Goal: Task Accomplishment & Management: Manage account settings

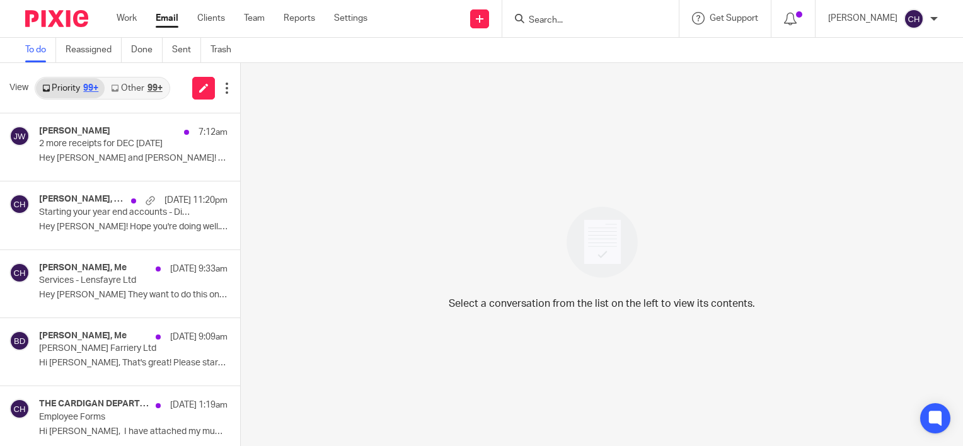
click at [50, 15] on img at bounding box center [56, 18] width 63 height 17
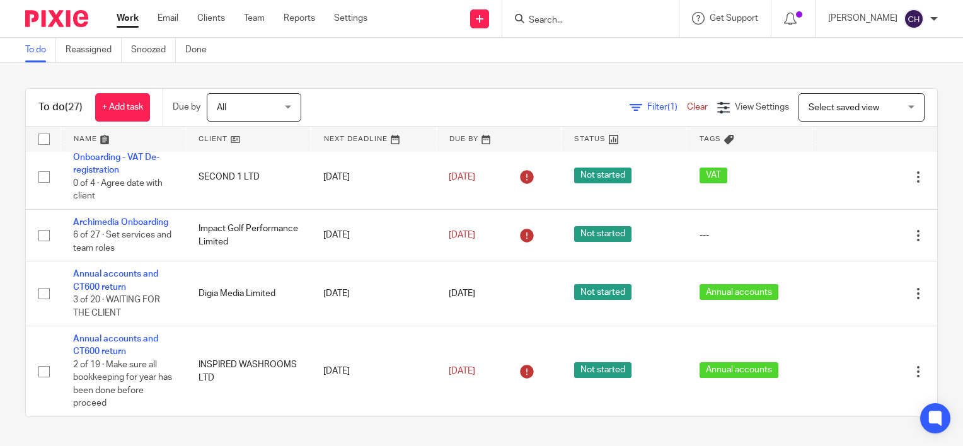
scroll to position [1454, 0]
click at [572, 23] on input "Search" at bounding box center [583, 20] width 113 height 11
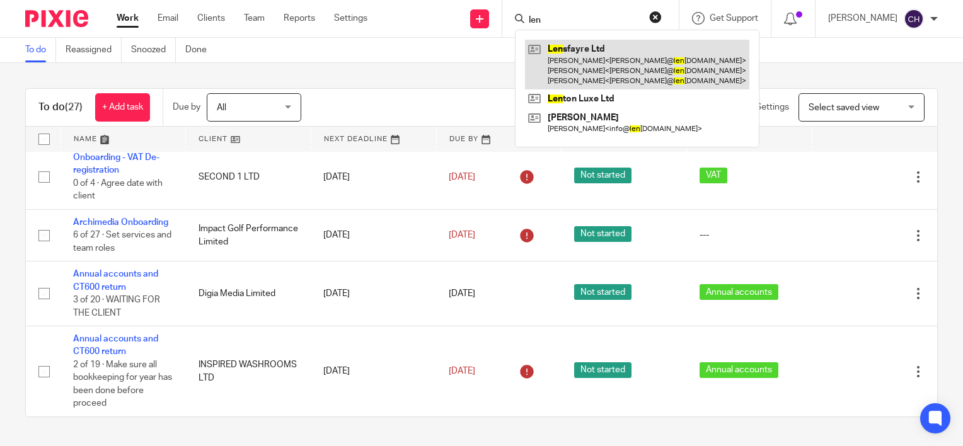
type input "len"
click at [582, 52] on link at bounding box center [637, 65] width 224 height 50
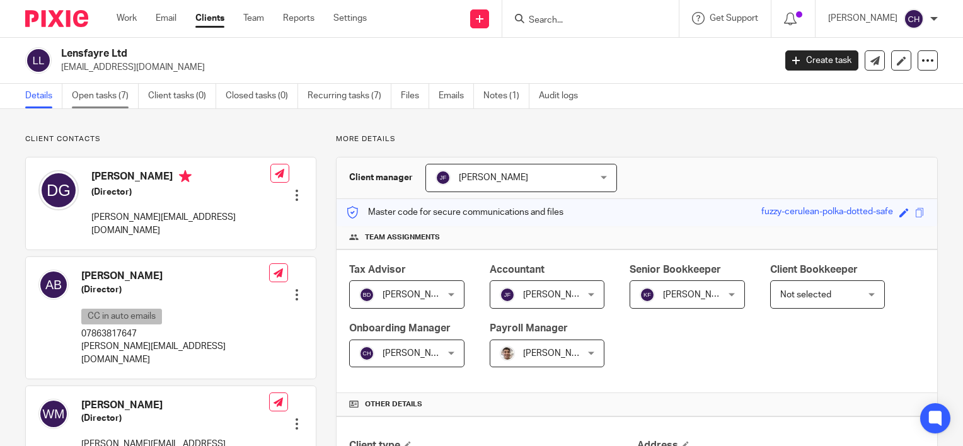
click at [107, 101] on link "Open tasks (7)" at bounding box center [105, 96] width 67 height 25
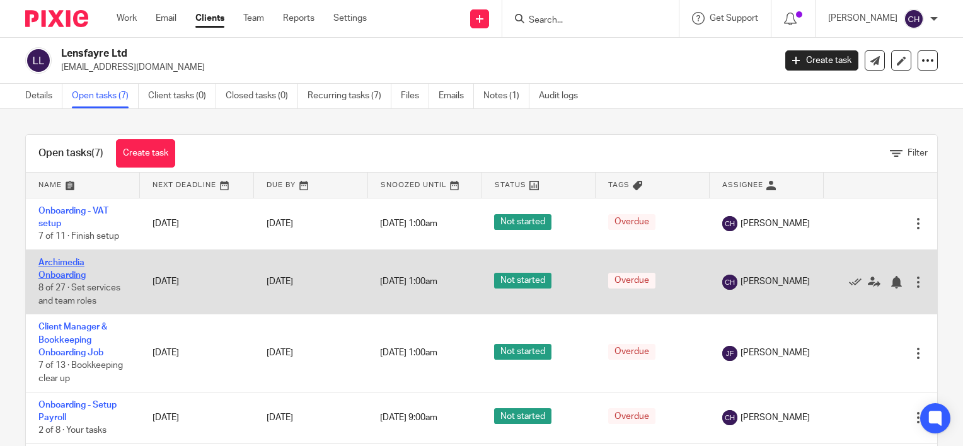
click at [69, 263] on link "Archimedia Onboarding" at bounding box center [61, 268] width 47 height 21
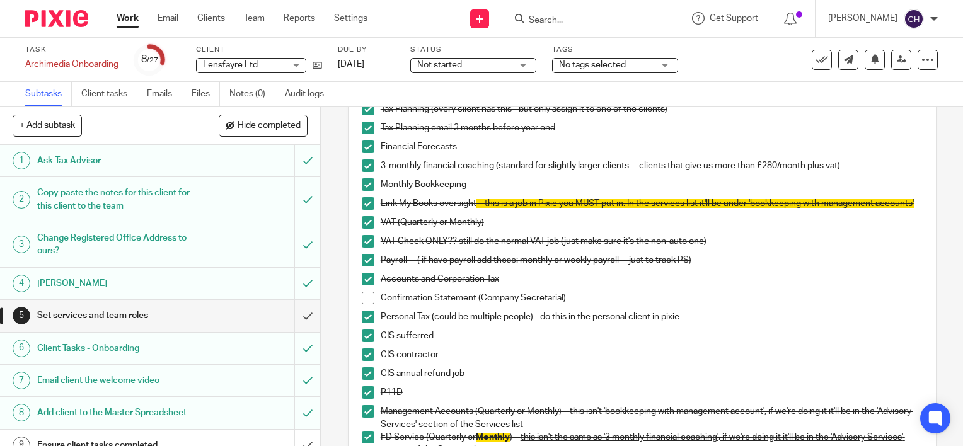
scroll to position [315, 0]
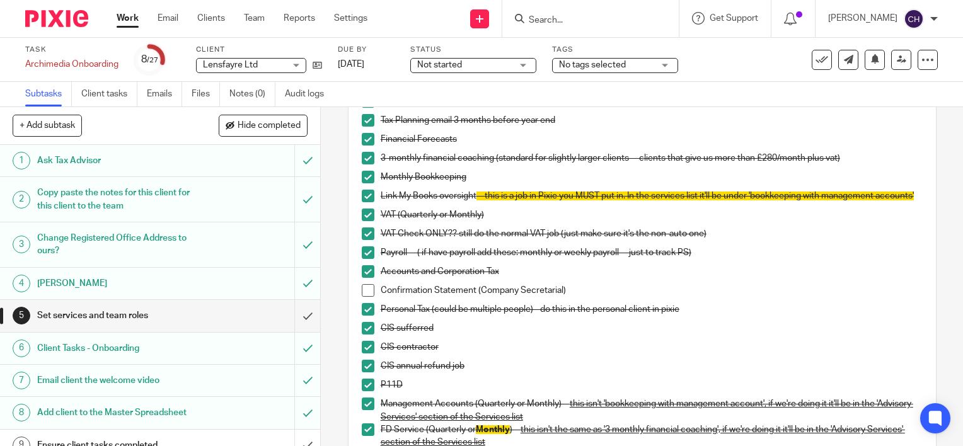
click at [366, 297] on span at bounding box center [368, 290] width 13 height 13
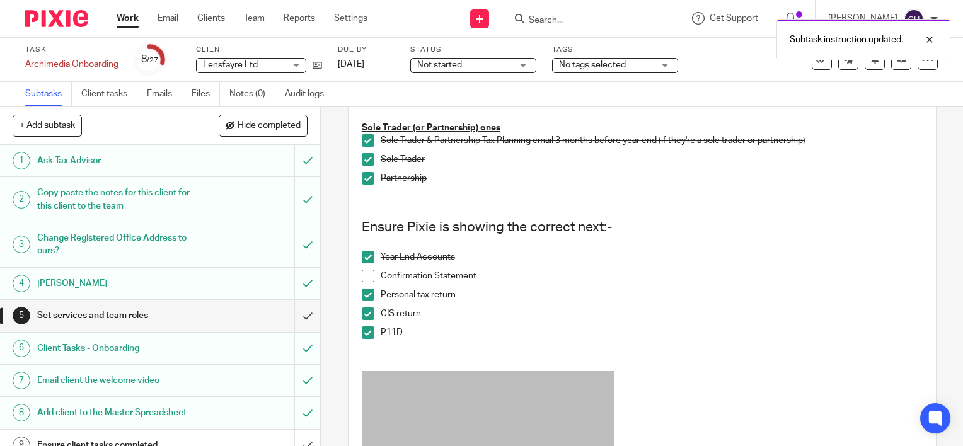
scroll to position [756, 0]
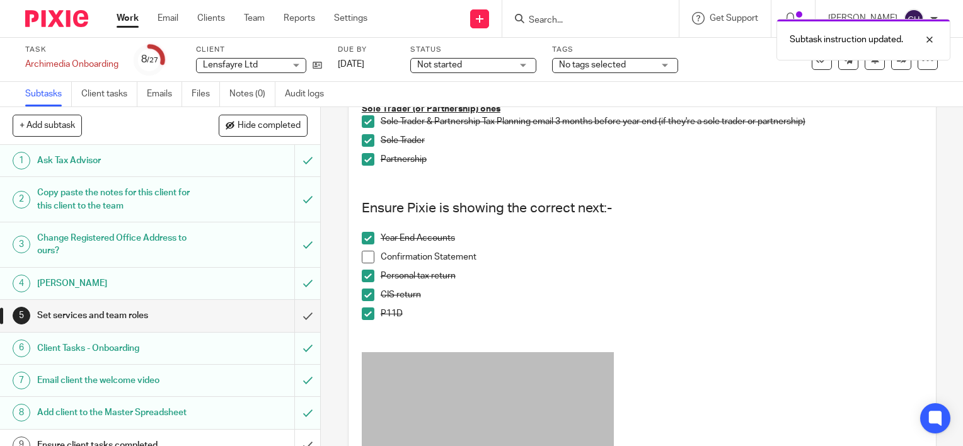
click at [366, 263] on span at bounding box center [368, 257] width 13 height 13
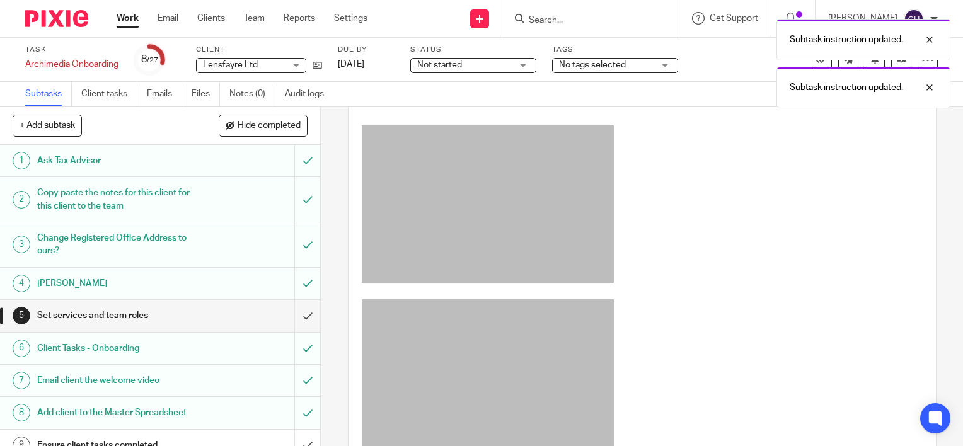
scroll to position [1008, 0]
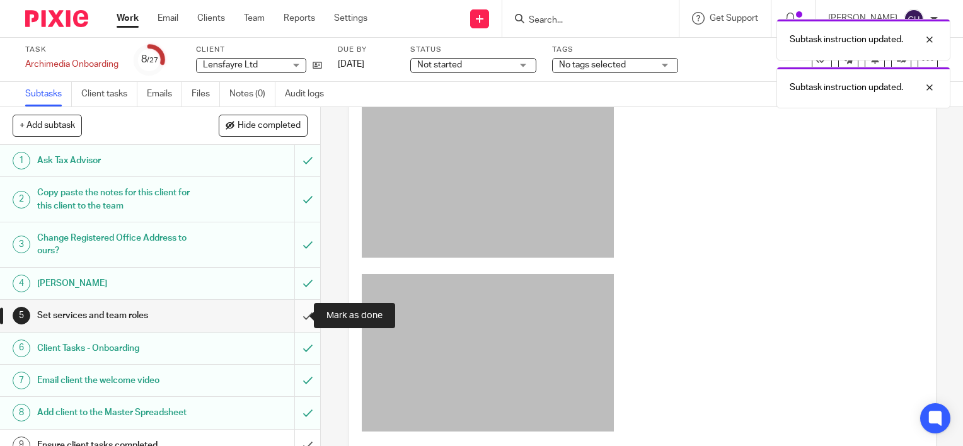
click at [296, 313] on input "submit" at bounding box center [160, 316] width 320 height 32
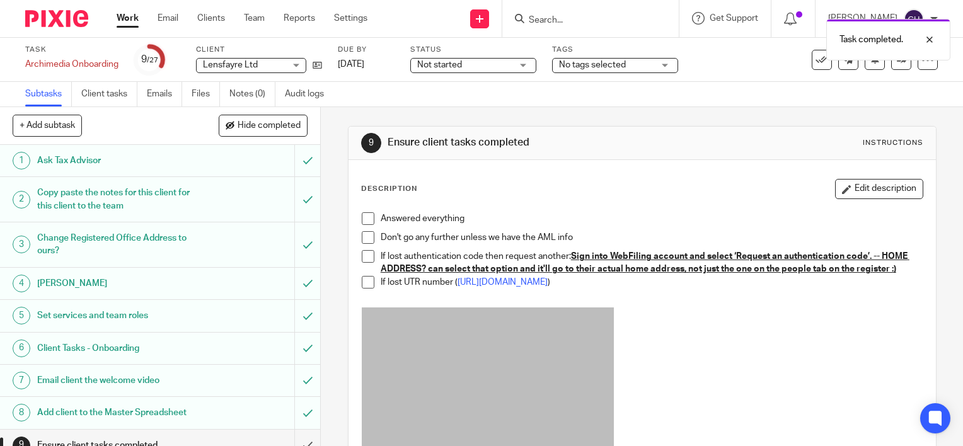
click at [362, 221] on span at bounding box center [368, 218] width 13 height 13
click at [366, 239] on span at bounding box center [368, 237] width 13 height 13
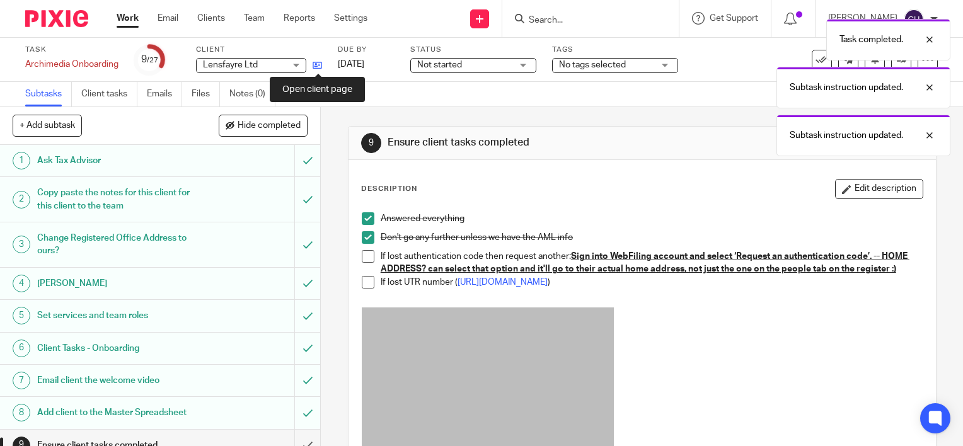
click at [315, 63] on icon at bounding box center [317, 64] width 9 height 9
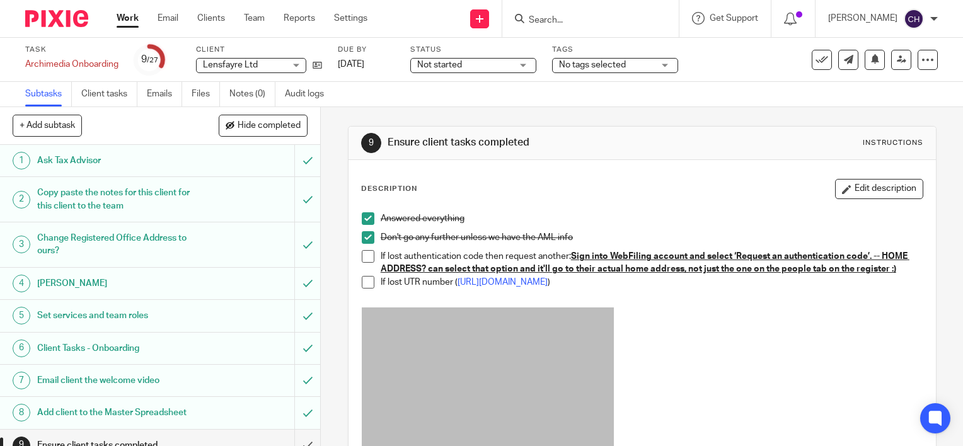
click at [367, 255] on span at bounding box center [368, 256] width 13 height 13
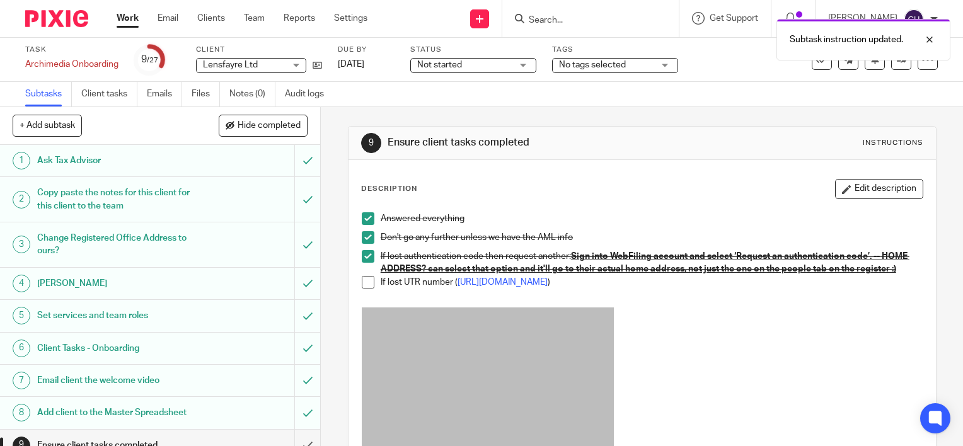
click at [367, 289] on span at bounding box center [368, 282] width 13 height 13
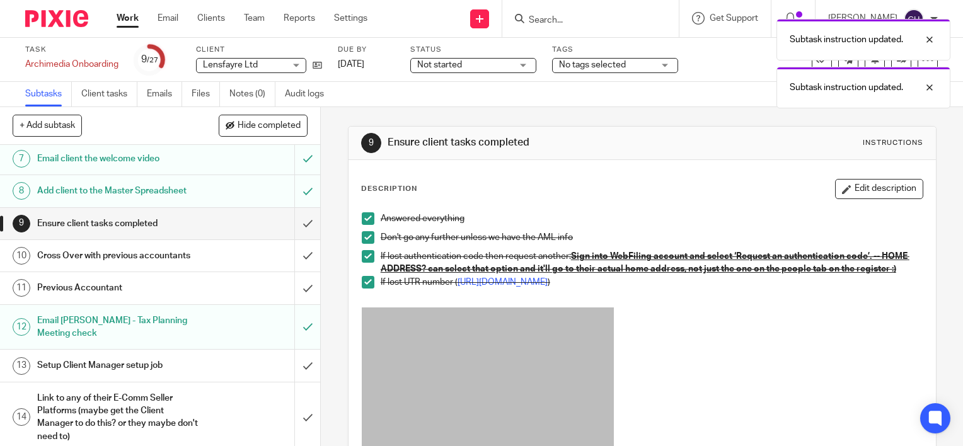
scroll to position [252, 0]
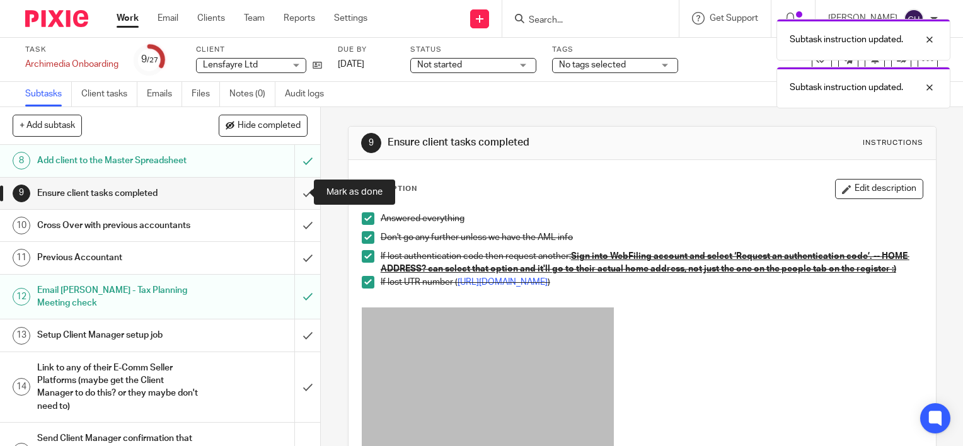
click at [296, 187] on input "submit" at bounding box center [160, 194] width 320 height 32
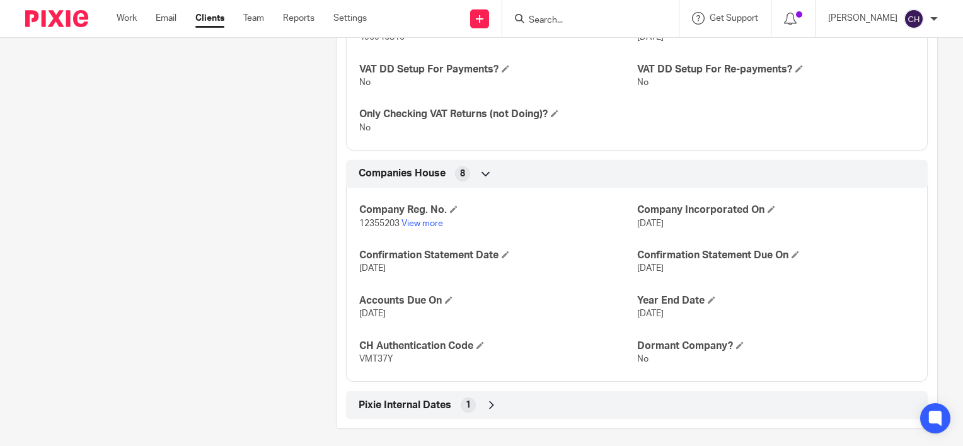
scroll to position [1124, 0]
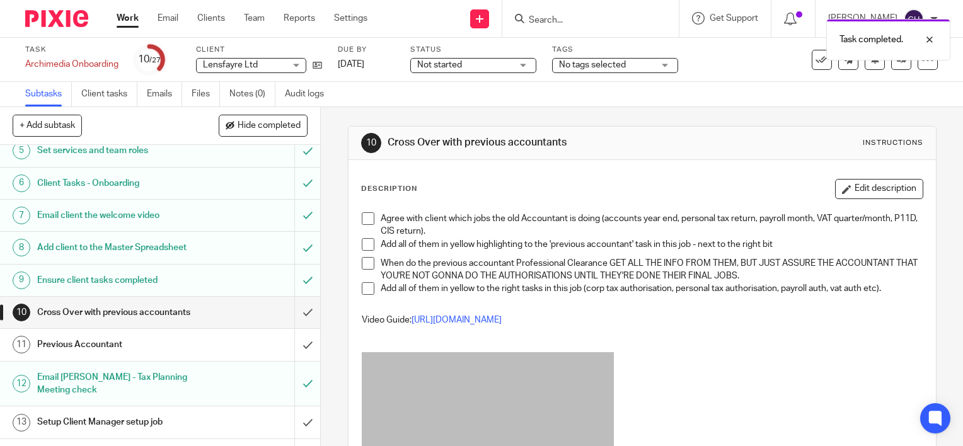
scroll to position [189, 0]
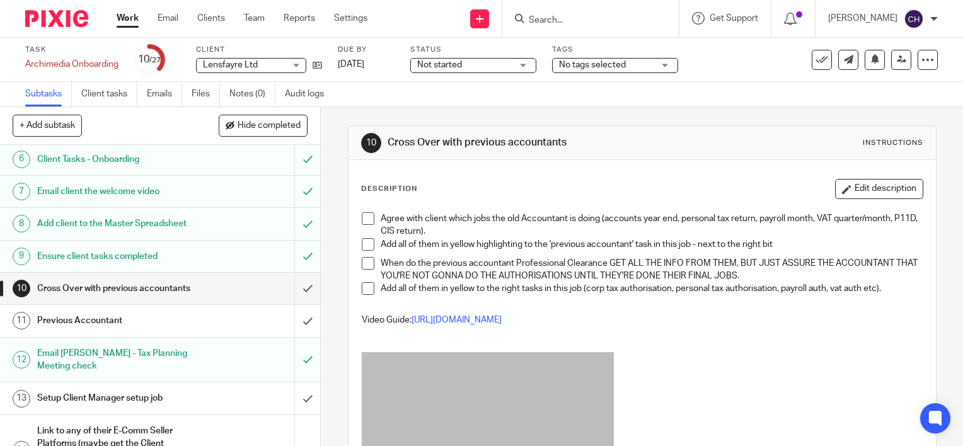
click at [125, 320] on h1 "Previous Accountant" at bounding box center [118, 320] width 163 height 19
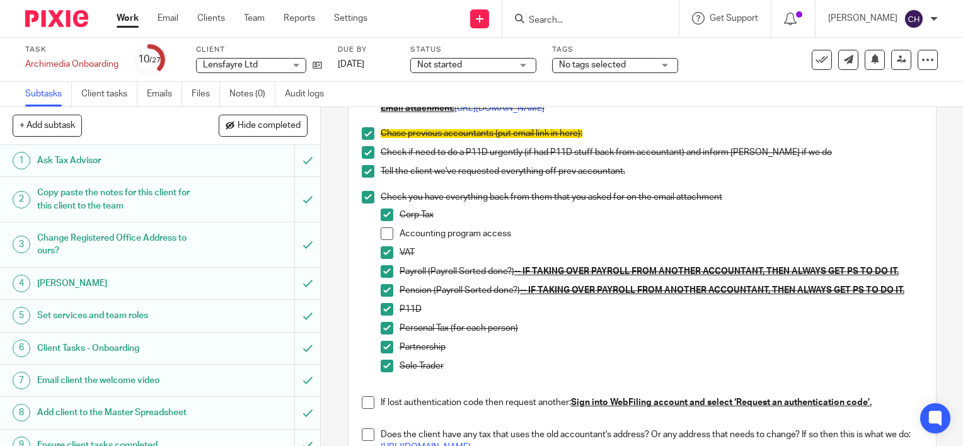
scroll to position [441, 0]
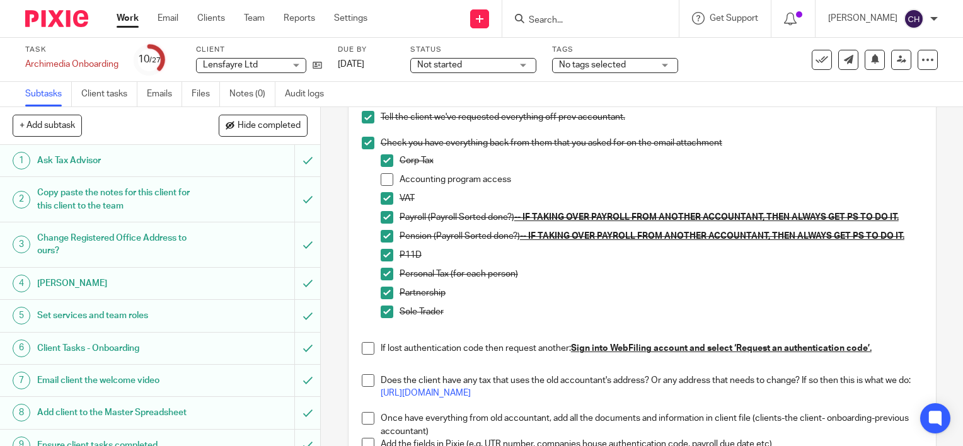
click at [384, 180] on span at bounding box center [387, 179] width 13 height 13
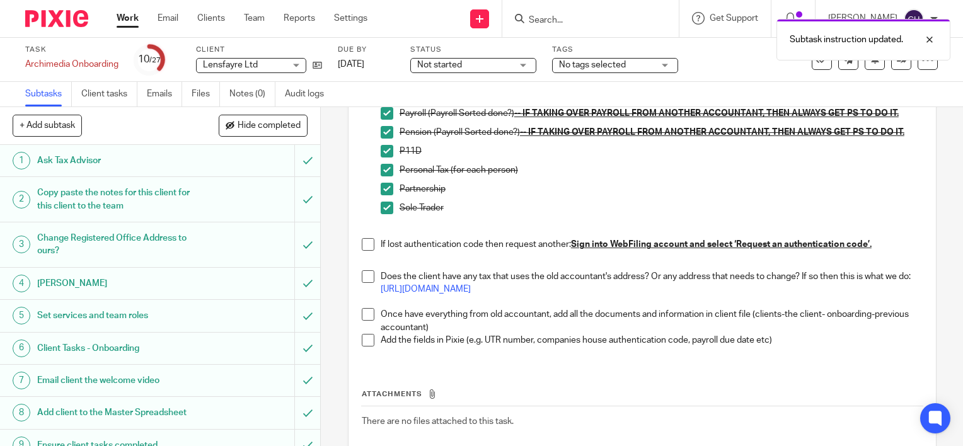
scroll to position [567, 0]
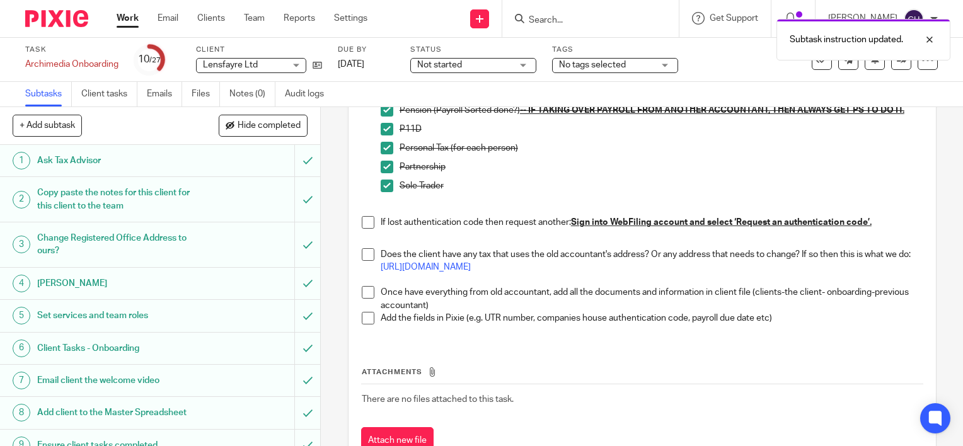
click at [362, 222] on span at bounding box center [368, 222] width 13 height 13
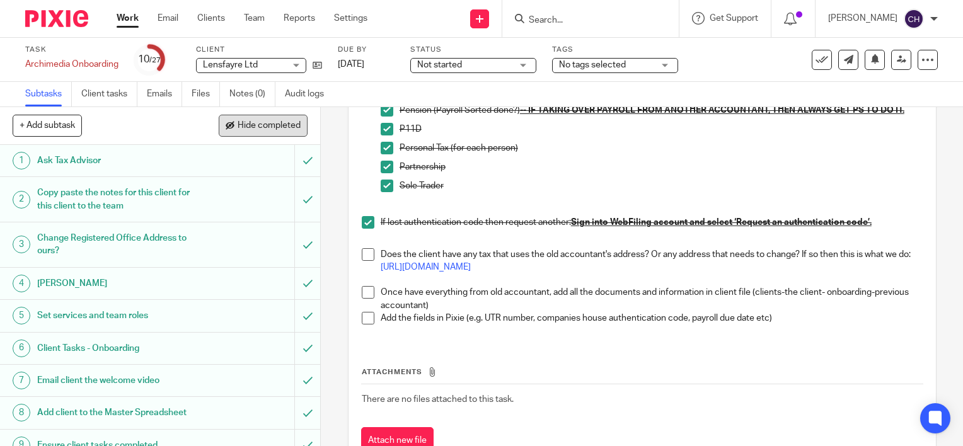
click at [260, 122] on span "Hide completed" at bounding box center [269, 126] width 63 height 10
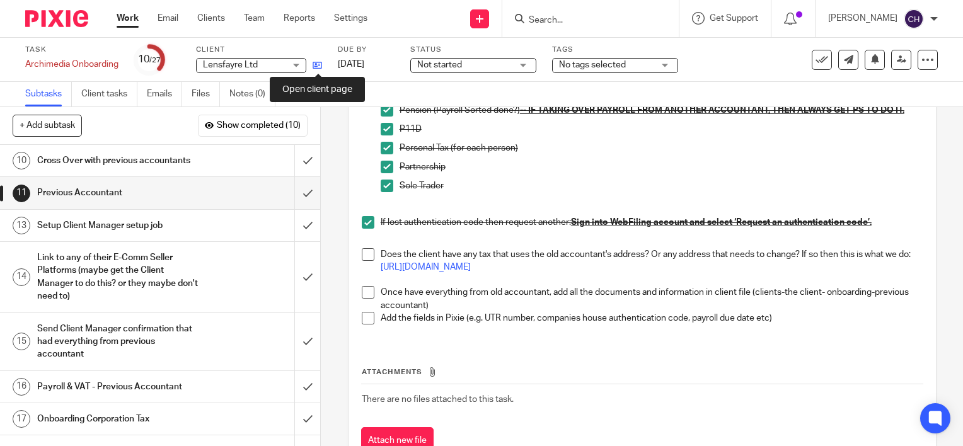
click at [320, 68] on icon at bounding box center [317, 64] width 9 height 9
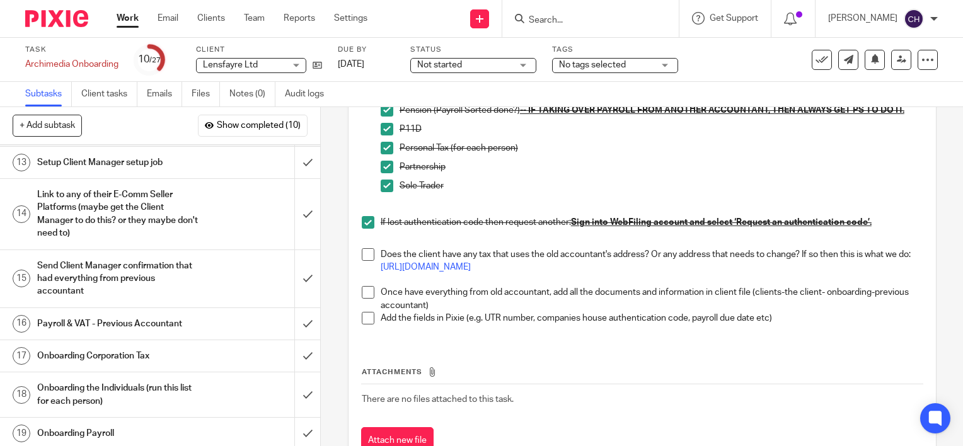
scroll to position [126, 0]
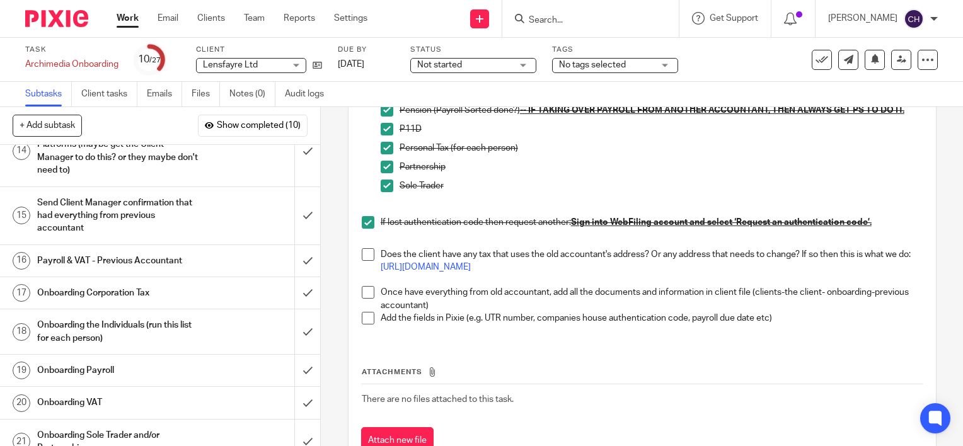
click at [164, 293] on h1 "Onboarding Corporation Tax" at bounding box center [118, 293] width 163 height 19
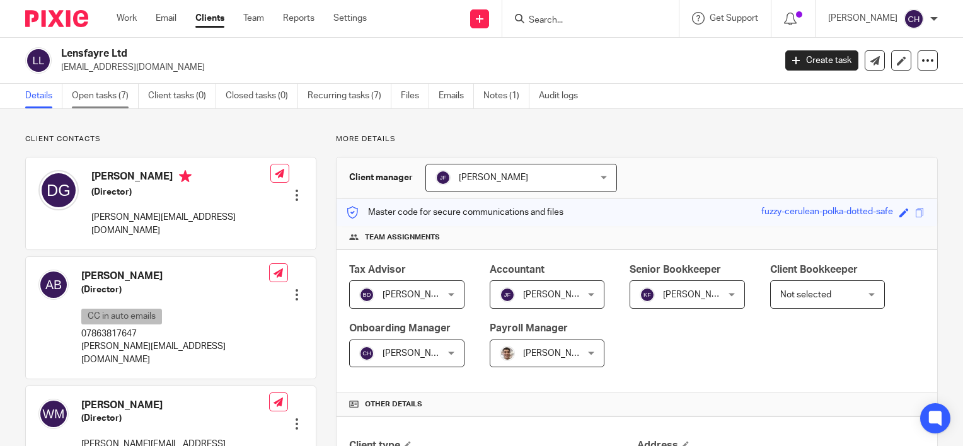
click at [110, 103] on link "Open tasks (7)" at bounding box center [105, 96] width 67 height 25
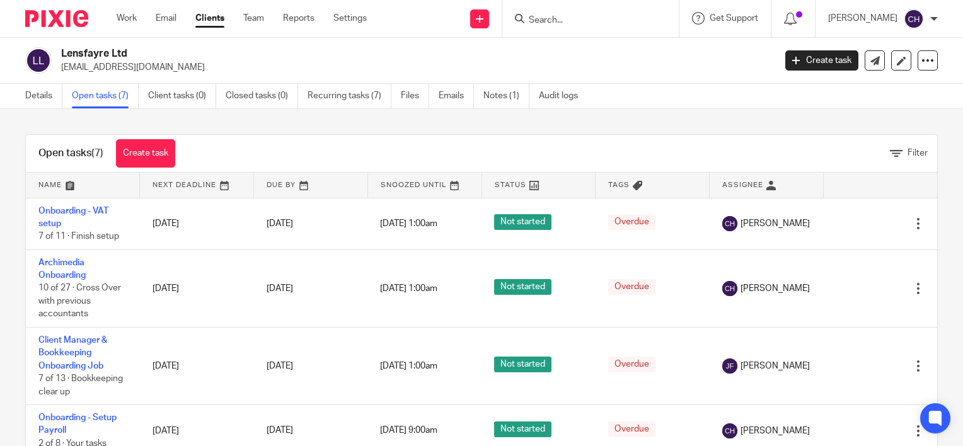
scroll to position [63, 0]
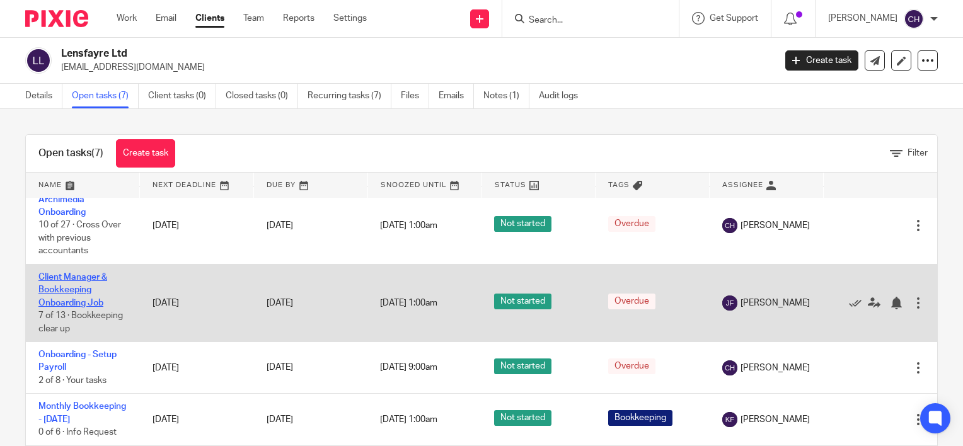
click at [68, 291] on link "Client Manager & Bookkeeping Onboarding Job" at bounding box center [72, 290] width 69 height 35
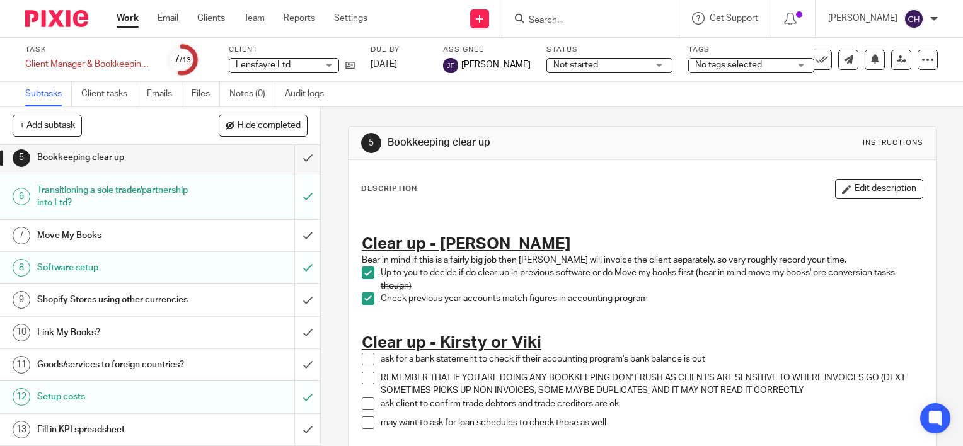
scroll to position [144, 0]
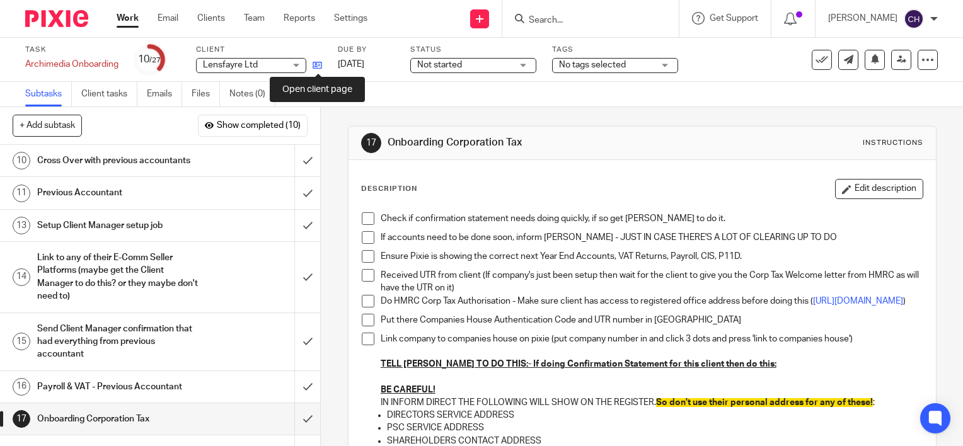
click at [316, 63] on icon at bounding box center [317, 64] width 9 height 9
click at [366, 219] on span at bounding box center [368, 218] width 13 height 13
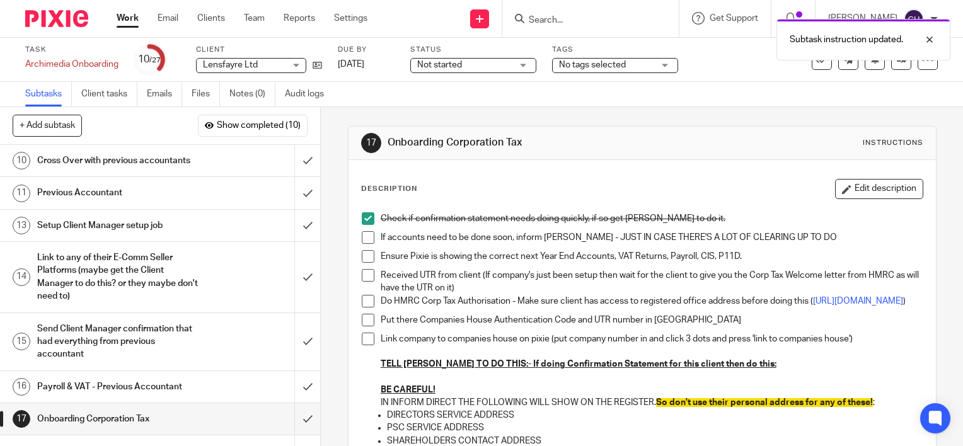
click at [362, 233] on span at bounding box center [368, 237] width 13 height 13
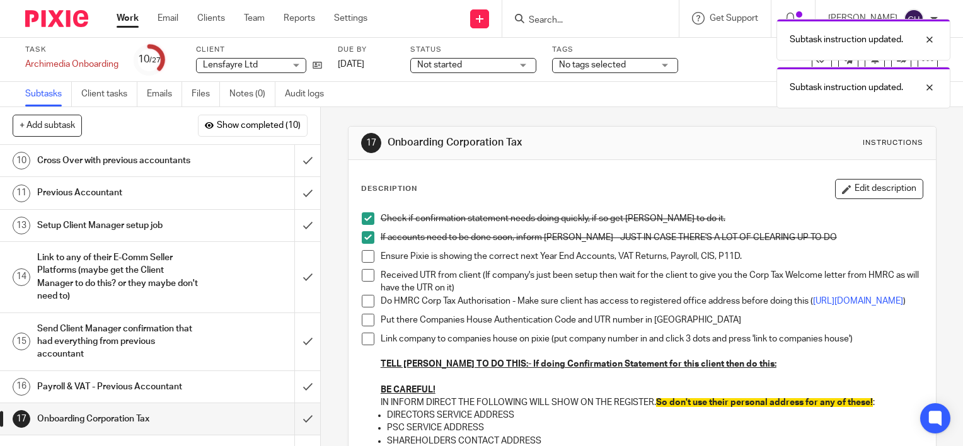
click at [362, 255] on span at bounding box center [368, 256] width 13 height 13
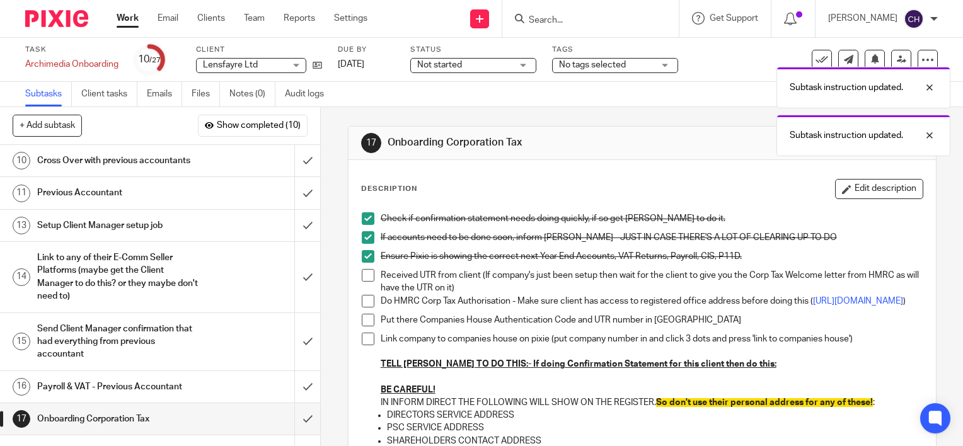
click at [363, 271] on span at bounding box center [368, 275] width 13 height 13
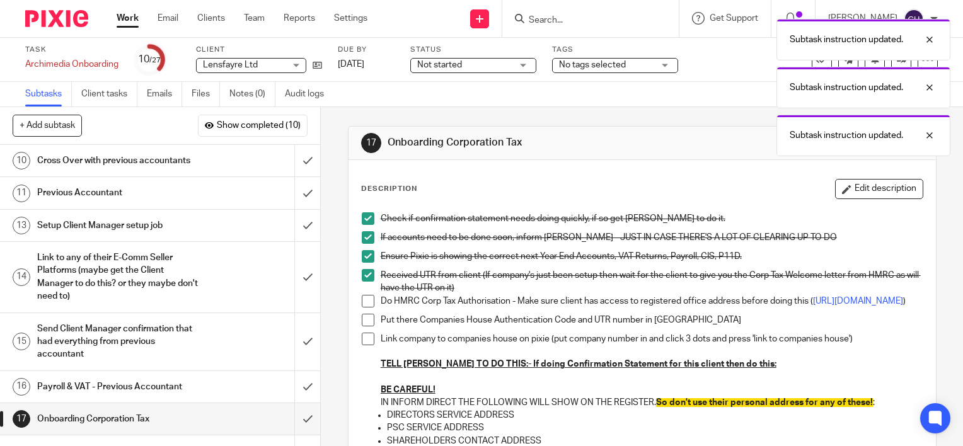
click at [364, 297] on span at bounding box center [368, 301] width 13 height 13
click at [363, 325] on span at bounding box center [368, 320] width 13 height 13
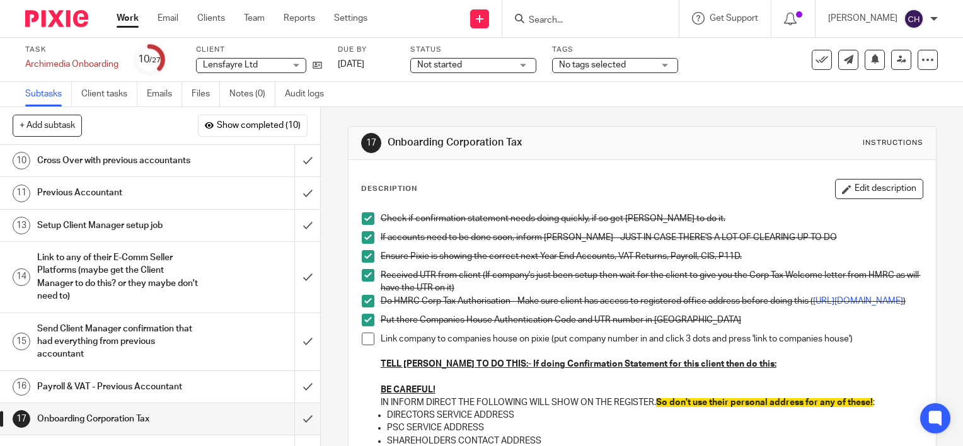
click at [363, 345] on span at bounding box center [368, 339] width 13 height 13
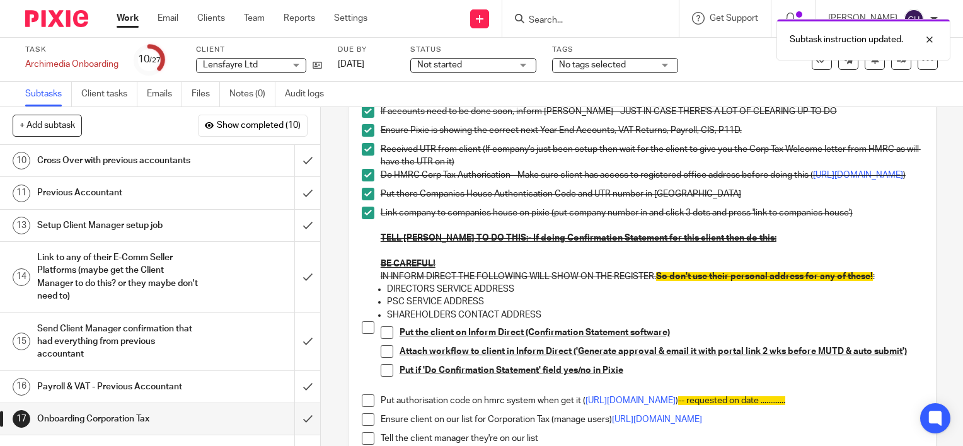
scroll to position [189, 0]
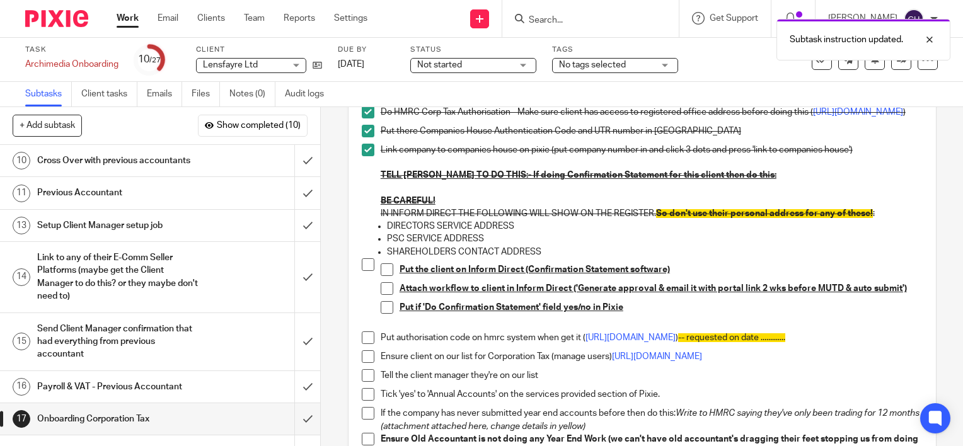
click at [362, 267] on span at bounding box center [368, 264] width 13 height 13
click at [381, 276] on span at bounding box center [387, 269] width 13 height 13
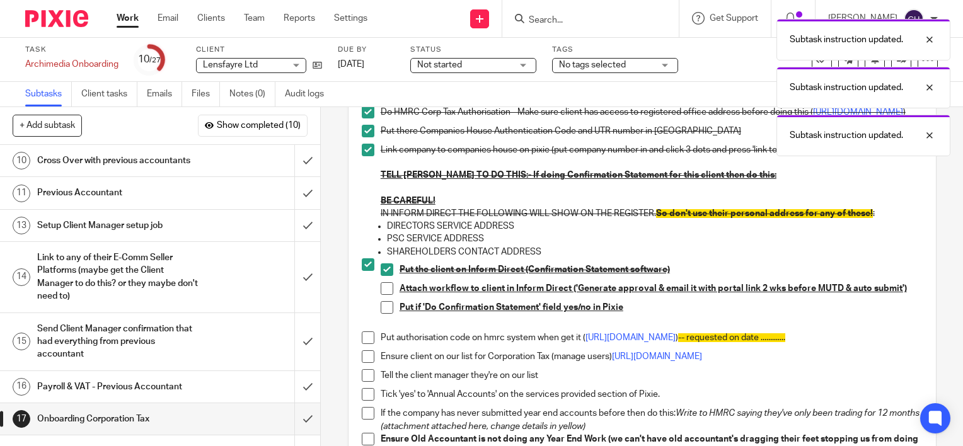
drag, startPoint x: 380, startPoint y: 293, endPoint x: 392, endPoint y: 316, distance: 25.7
click at [381, 294] on span at bounding box center [387, 288] width 13 height 13
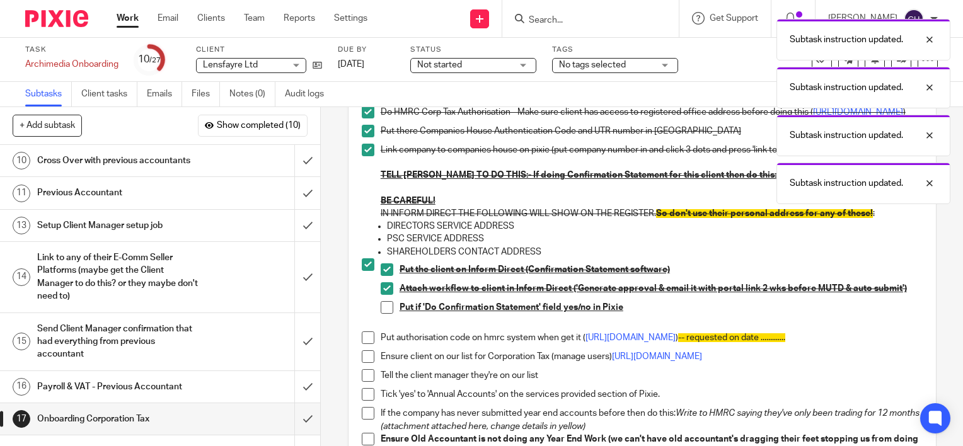
click at [384, 314] on span at bounding box center [387, 307] width 13 height 13
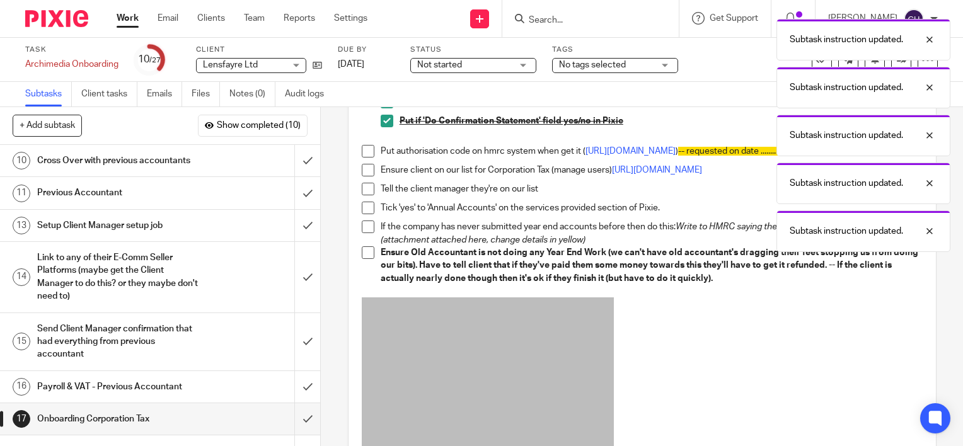
scroll to position [378, 0]
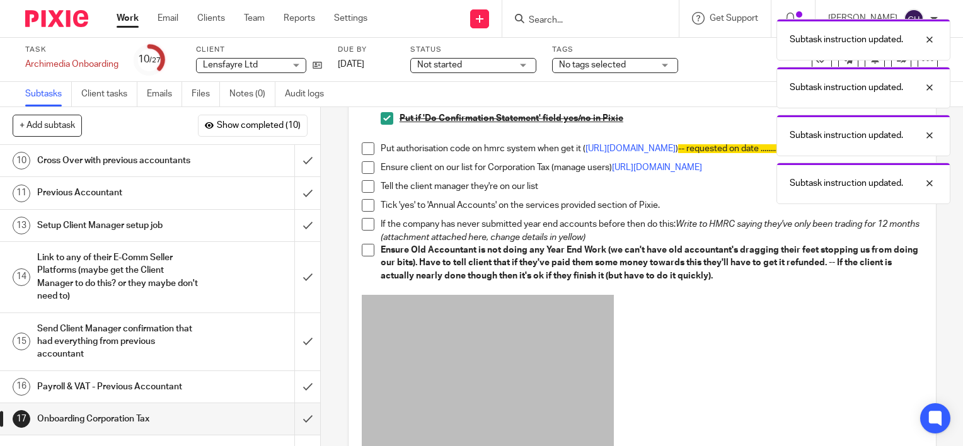
click at [202, 384] on div "Payroll & VAT - Previous Accountant" at bounding box center [159, 386] width 245 height 19
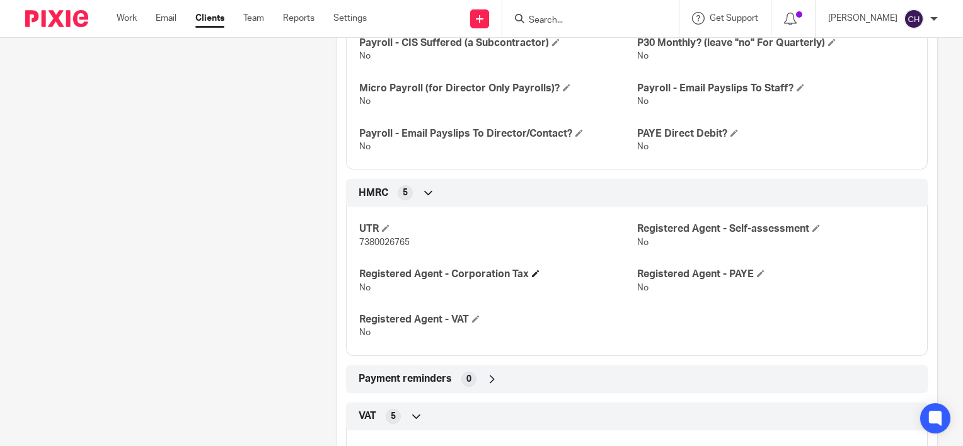
scroll to position [693, 0]
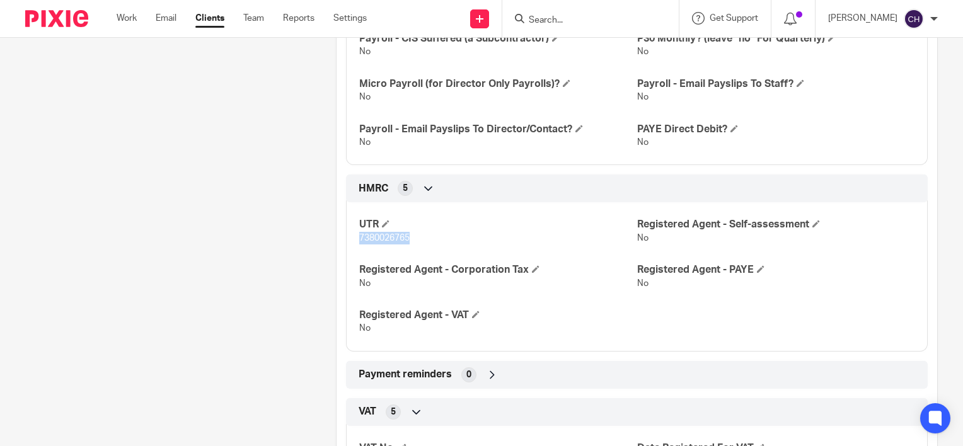
drag, startPoint x: 410, startPoint y: 234, endPoint x: 349, endPoint y: 239, distance: 61.3
click at [349, 239] on div "UTR 7380026765 Registered Agent - Self-assessment No Registered Agent - Corpora…" at bounding box center [637, 272] width 582 height 158
copy span "7380026765"
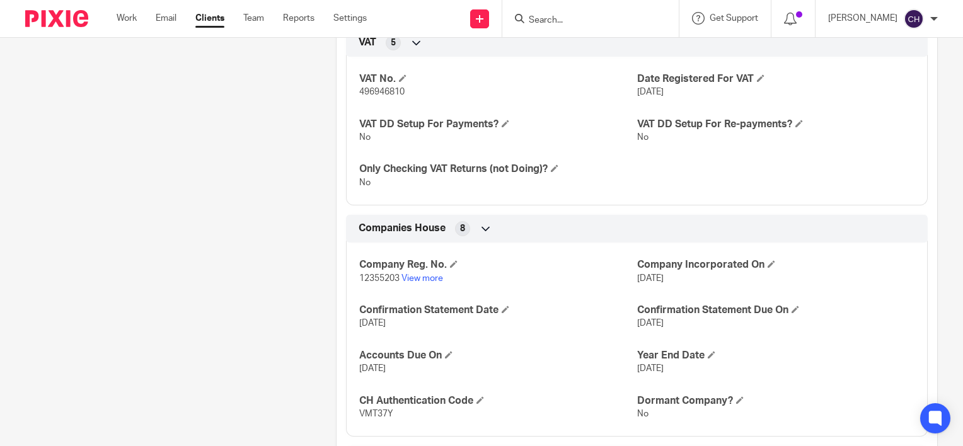
scroll to position [1071, 0]
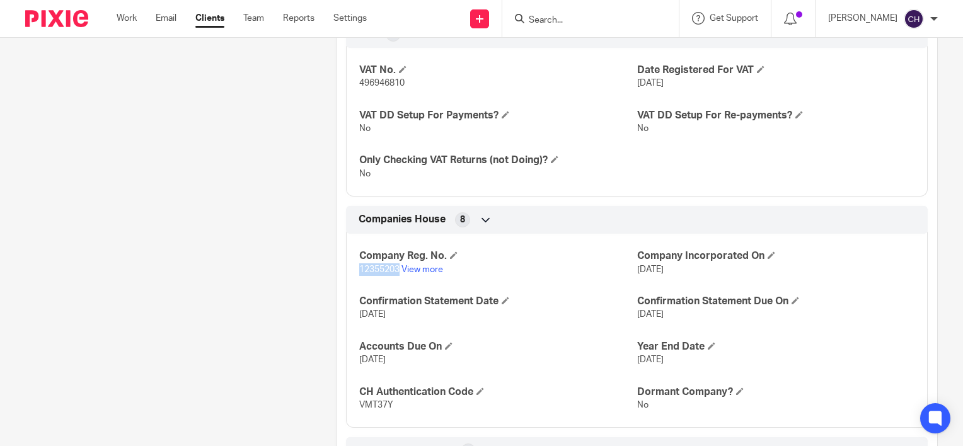
drag, startPoint x: 394, startPoint y: 267, endPoint x: 358, endPoint y: 268, distance: 36.6
click at [359, 268] on span "12355203" at bounding box center [379, 269] width 40 height 9
copy span "12355203"
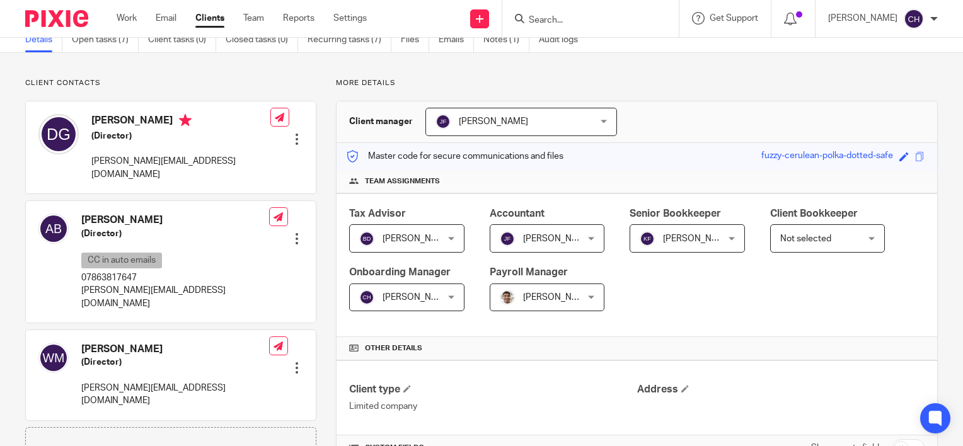
scroll to position [0, 0]
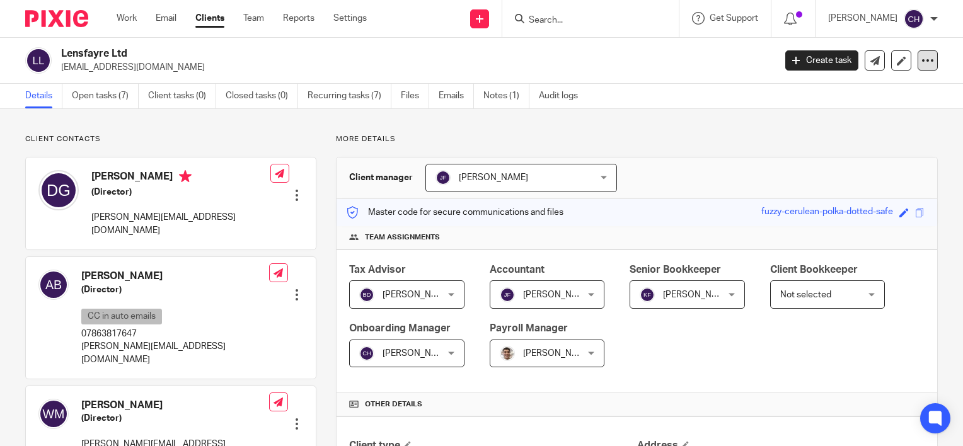
click at [922, 66] on icon at bounding box center [927, 60] width 13 height 13
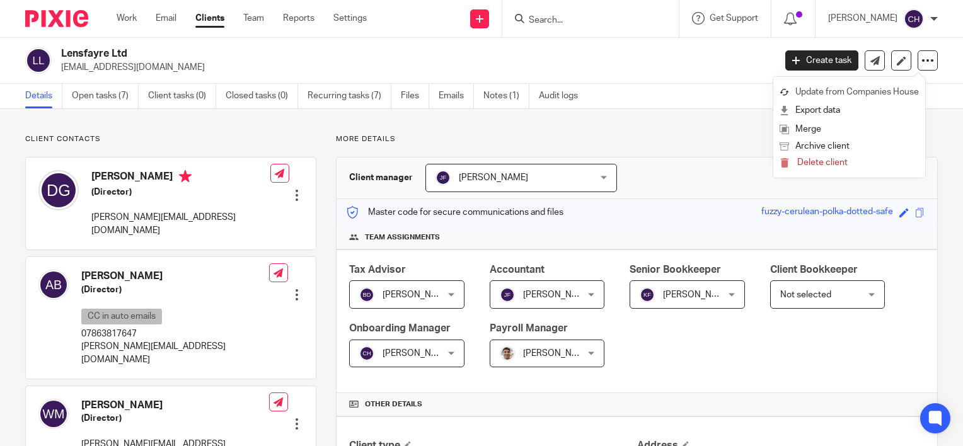
click at [855, 93] on link "Update from Companies House" at bounding box center [849, 92] width 139 height 18
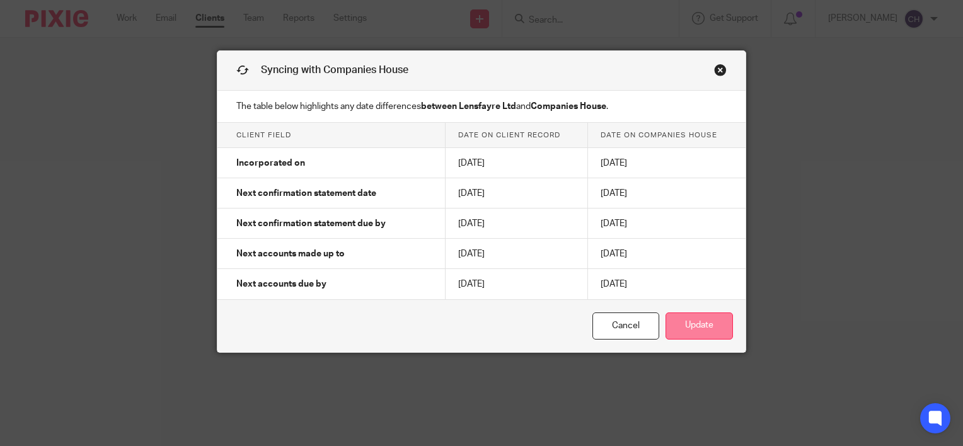
click at [696, 326] on button "Update" at bounding box center [698, 326] width 67 height 27
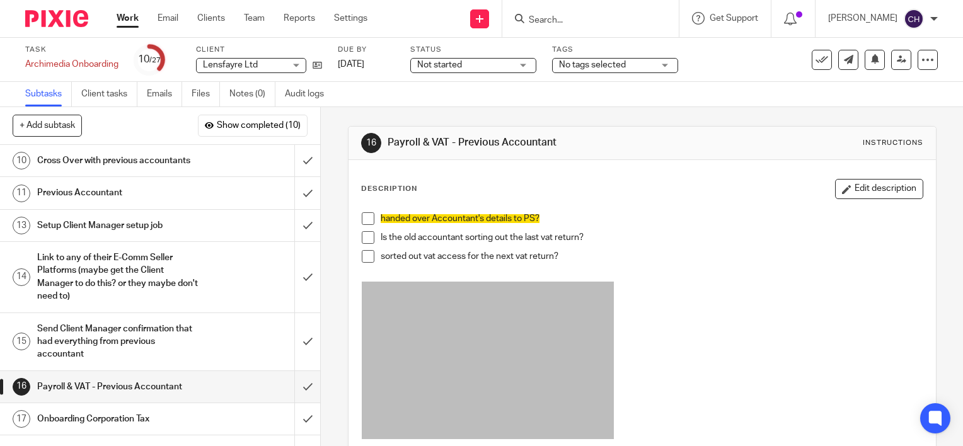
click at [364, 219] on span at bounding box center [368, 218] width 13 height 13
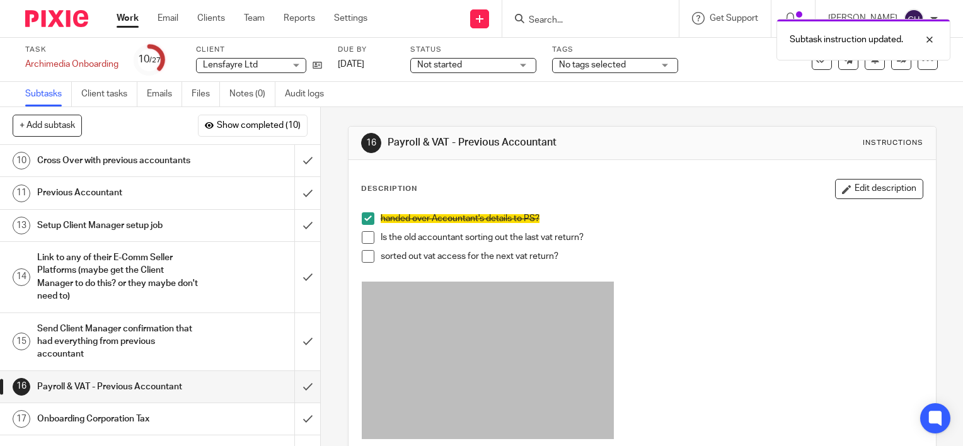
click at [363, 234] on span at bounding box center [368, 237] width 13 height 13
click at [363, 254] on span at bounding box center [368, 256] width 13 height 13
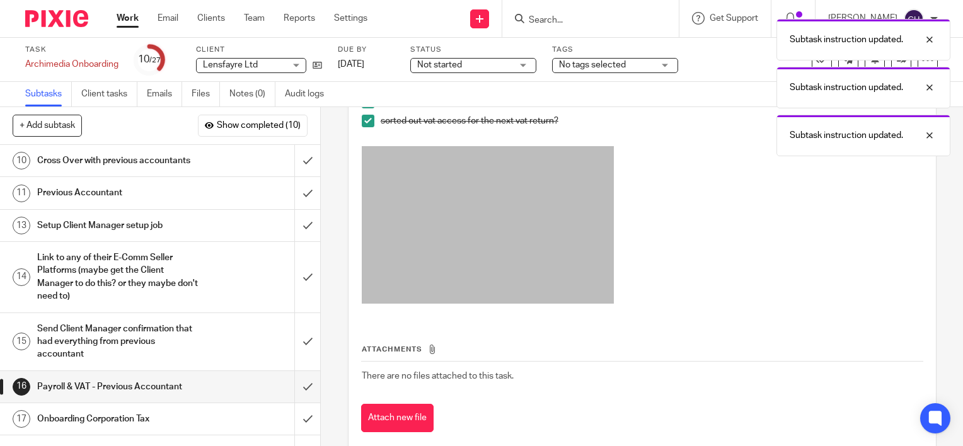
scroll to position [159, 0]
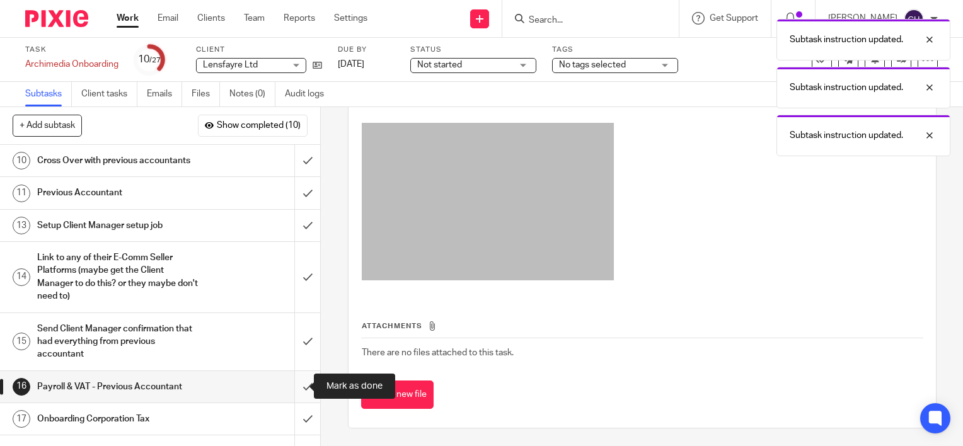
click at [294, 384] on input "submit" at bounding box center [160, 387] width 320 height 32
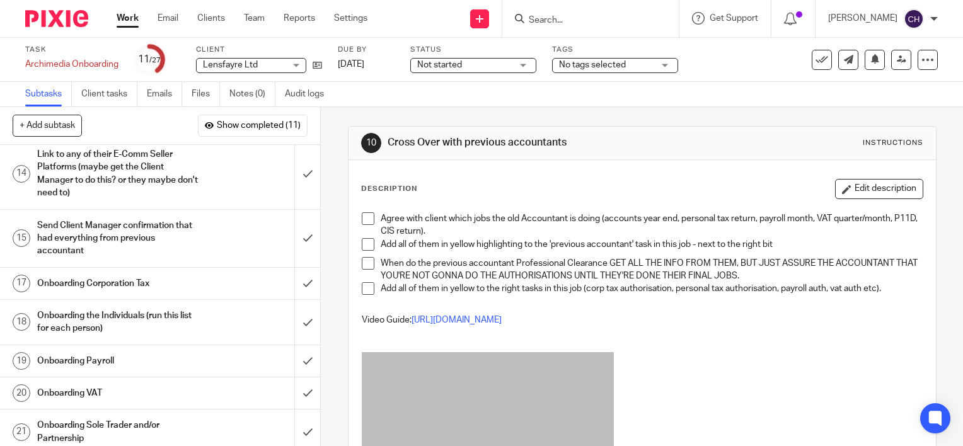
scroll to position [126, 0]
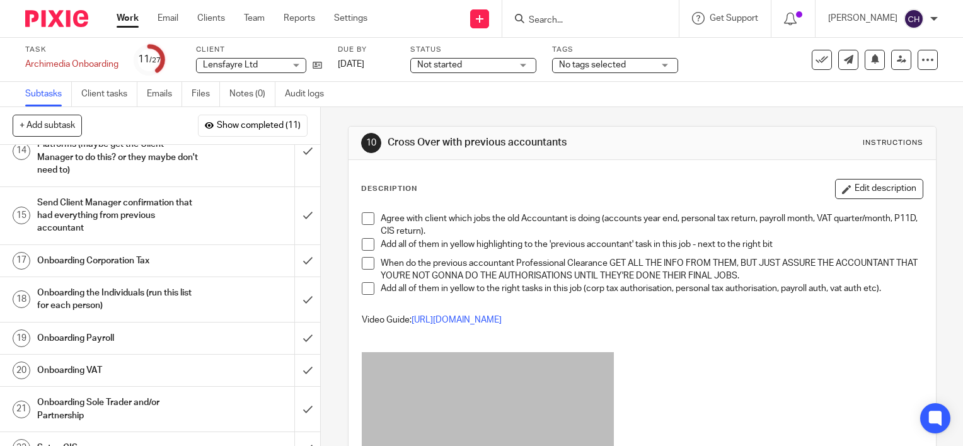
click at [161, 335] on h1 "Onboarding Payroll" at bounding box center [118, 338] width 163 height 19
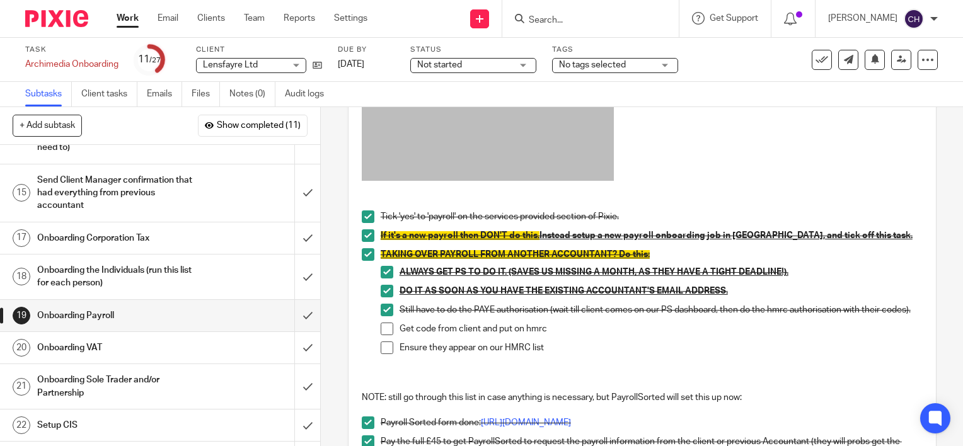
scroll to position [189, 0]
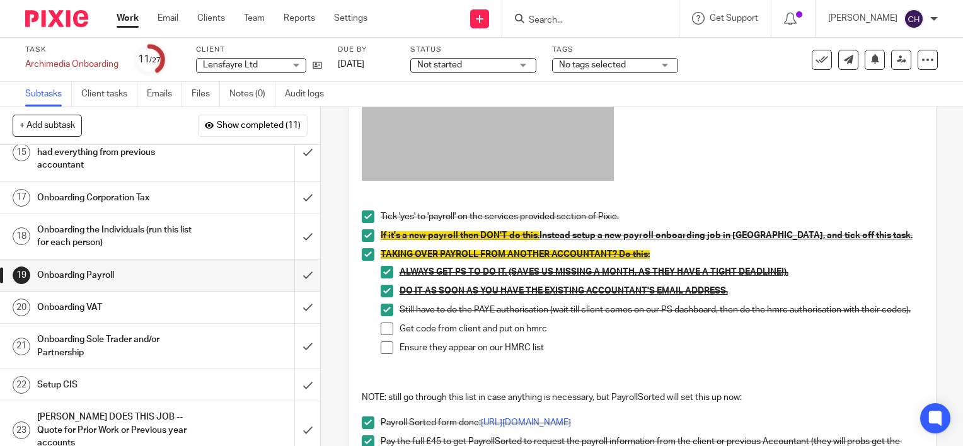
click at [137, 310] on h1 "Onboarding VAT" at bounding box center [118, 307] width 163 height 19
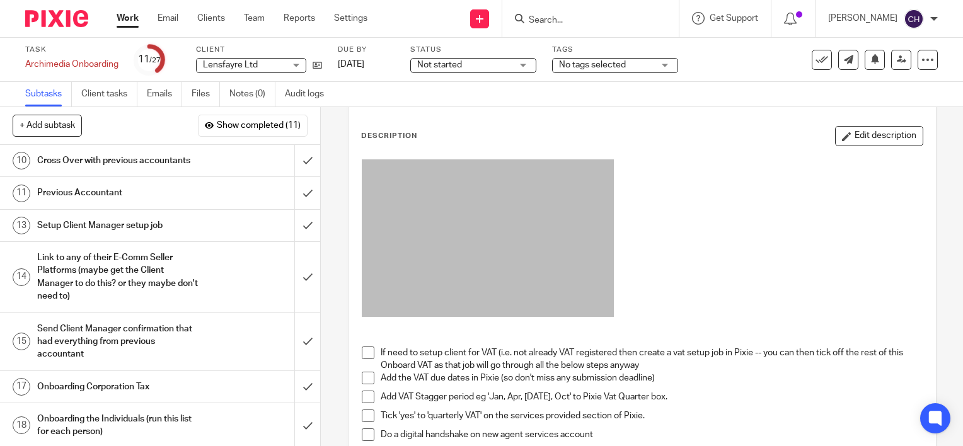
scroll to position [126, 0]
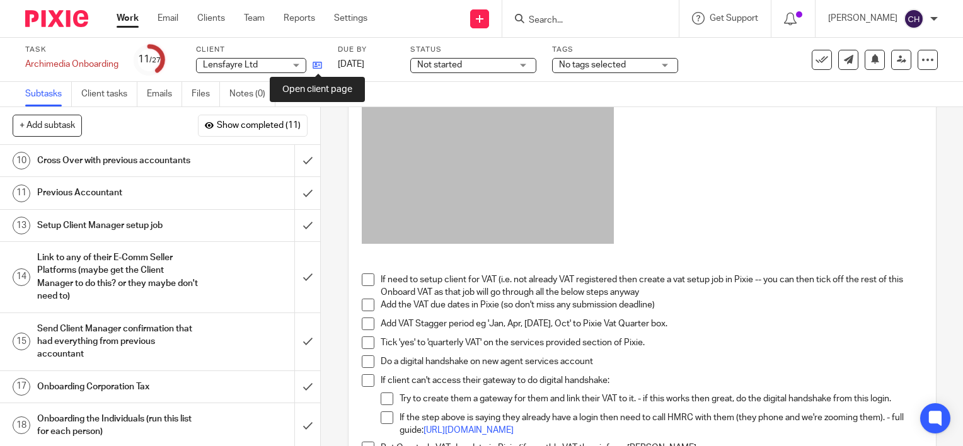
click at [319, 67] on icon at bounding box center [317, 64] width 9 height 9
click at [57, 16] on img at bounding box center [56, 18] width 63 height 17
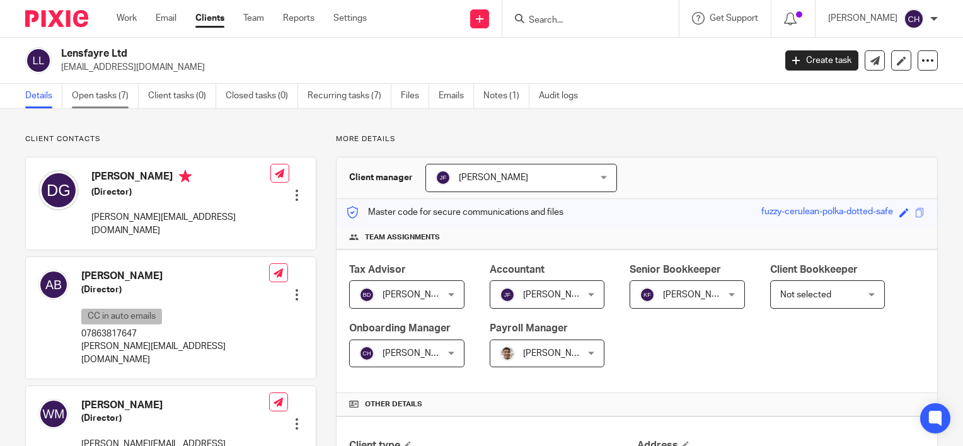
click at [86, 98] on link "Open tasks (7)" at bounding box center [105, 96] width 67 height 25
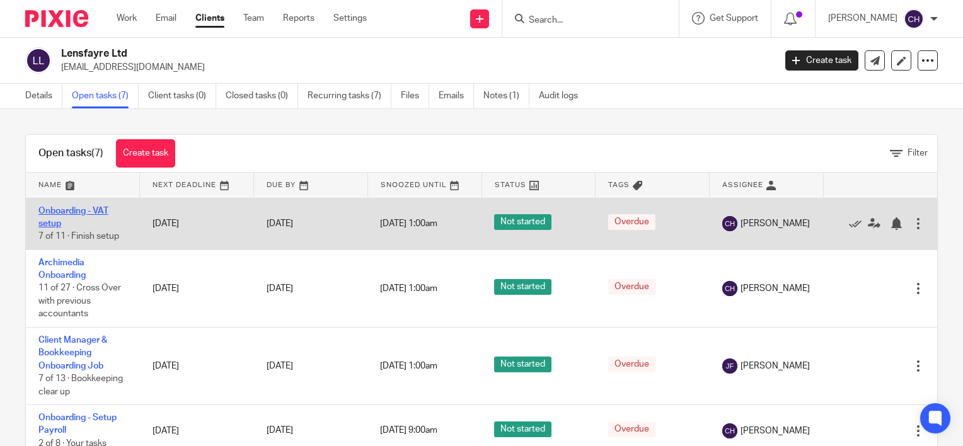
click at [90, 212] on link "Onboarding - VAT setup" at bounding box center [73, 217] width 70 height 21
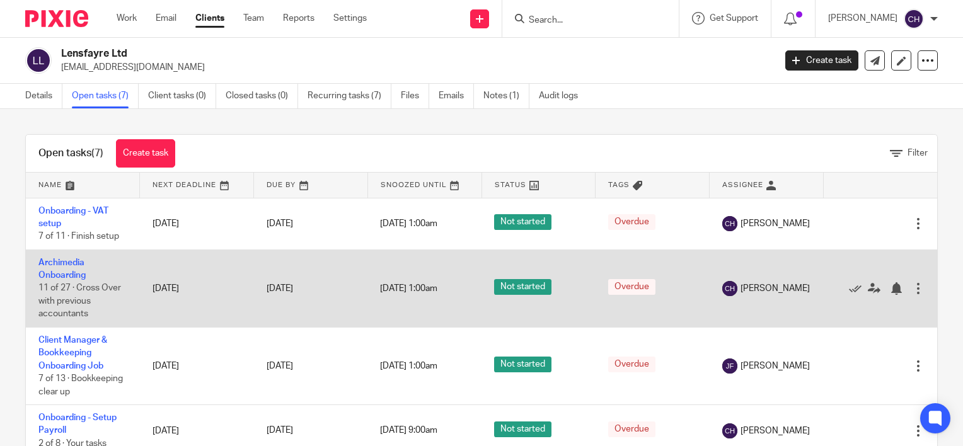
scroll to position [63, 0]
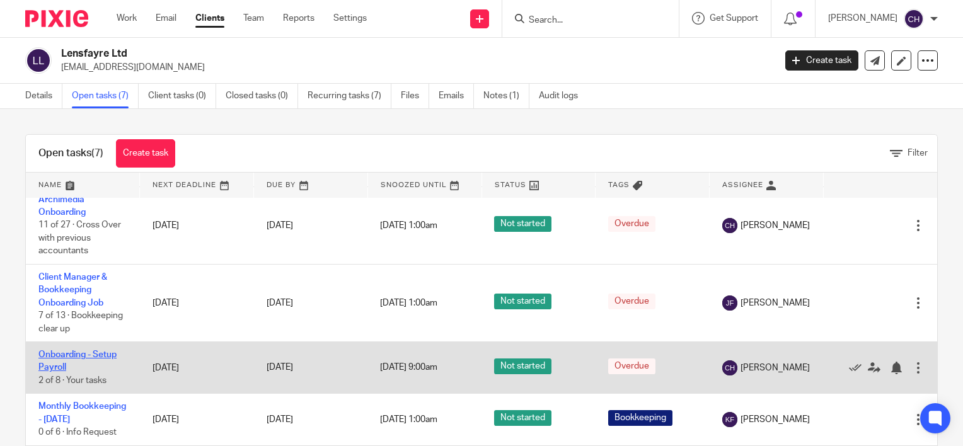
click at [105, 372] on link "Onboarding - Setup Payroll" at bounding box center [77, 360] width 78 height 21
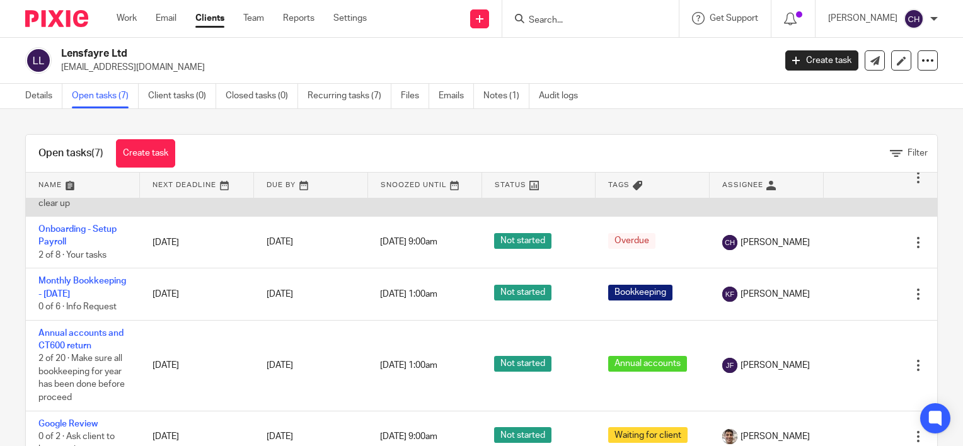
scroll to position [217, 0]
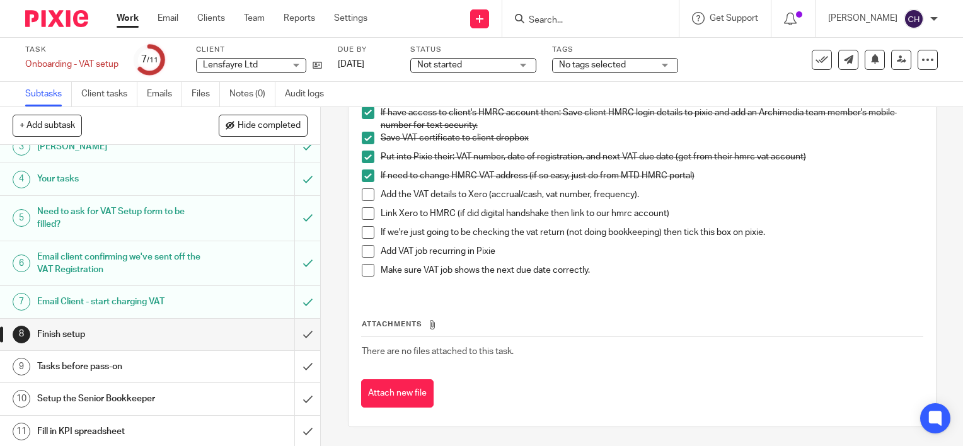
scroll to position [305, 0]
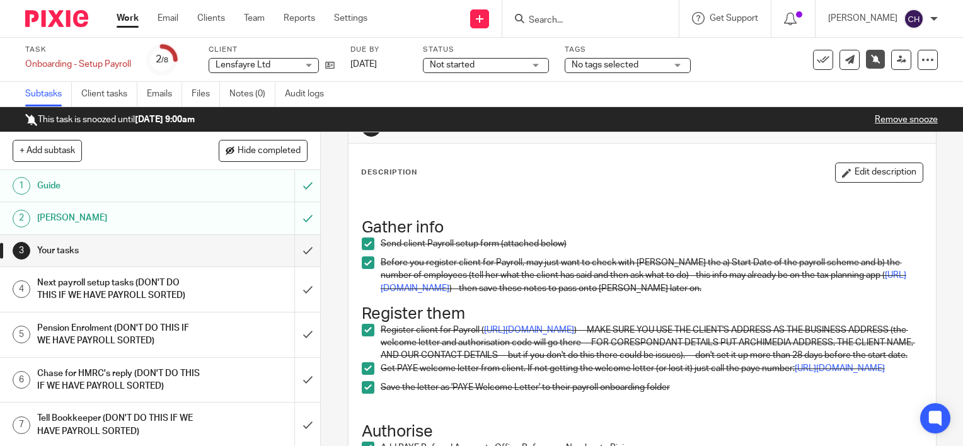
scroll to position [63, 0]
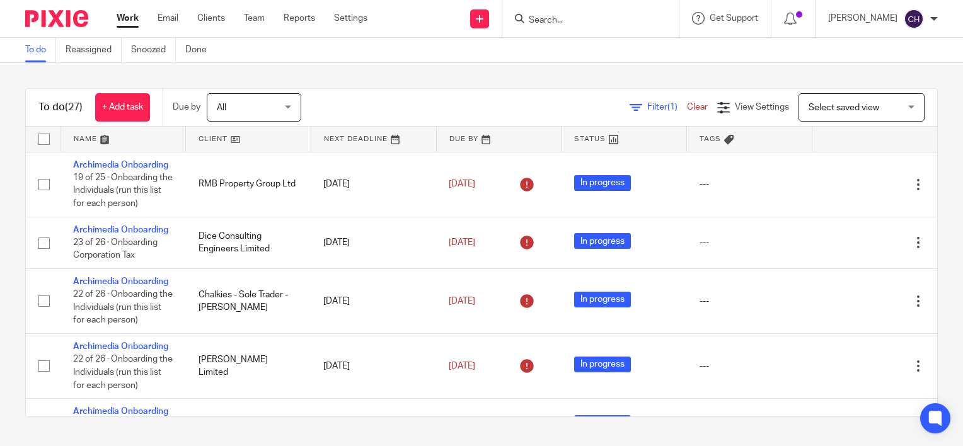
click at [320, 64] on div "To do (27) + Add task Due by All All [DATE] [DATE] This week Next week This mon…" at bounding box center [481, 252] width 963 height 379
